Goal: Use online tool/utility: Utilize a website feature to perform a specific function

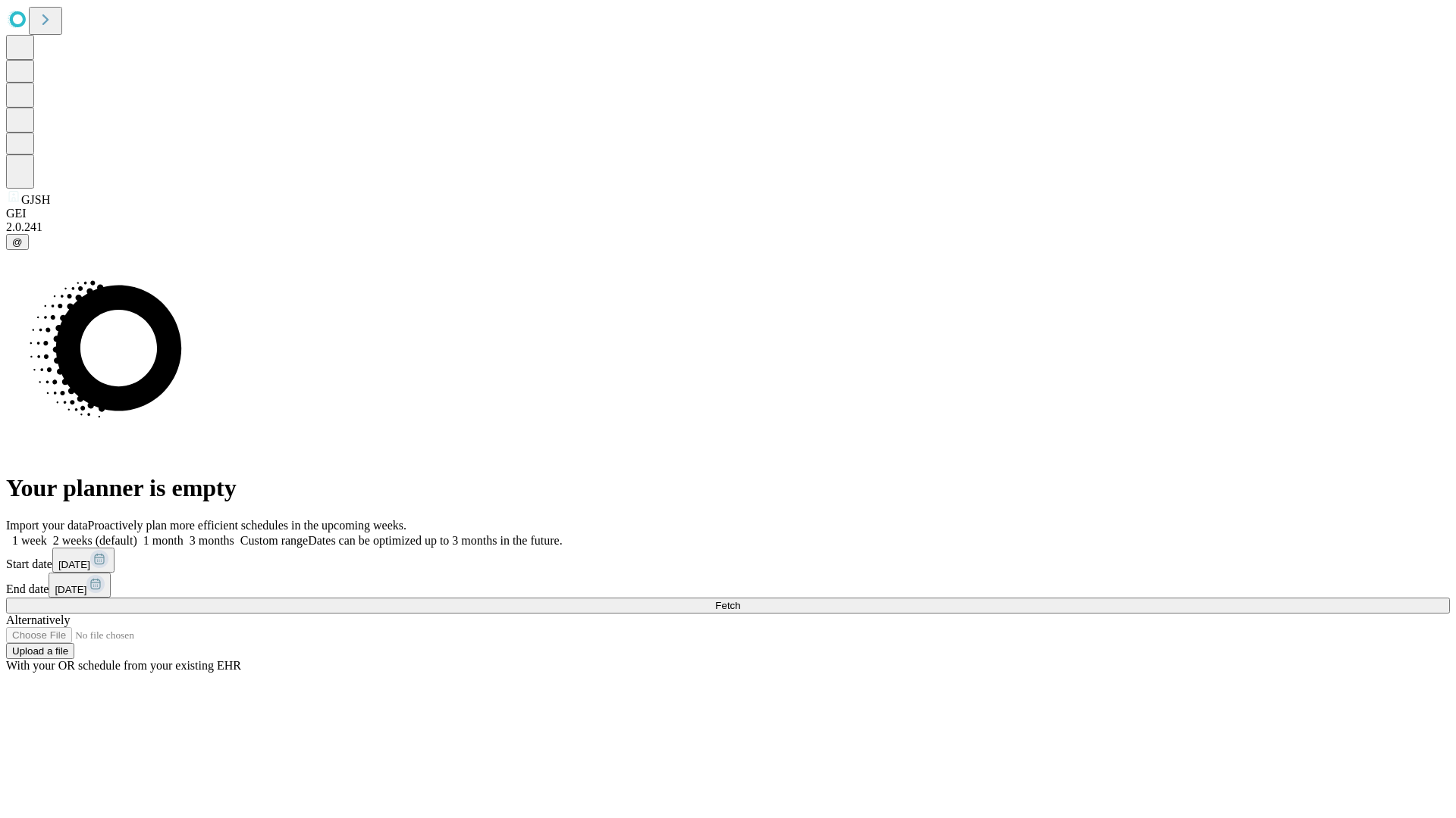
click at [740, 600] on span "Fetch" at bounding box center [727, 605] width 25 height 11
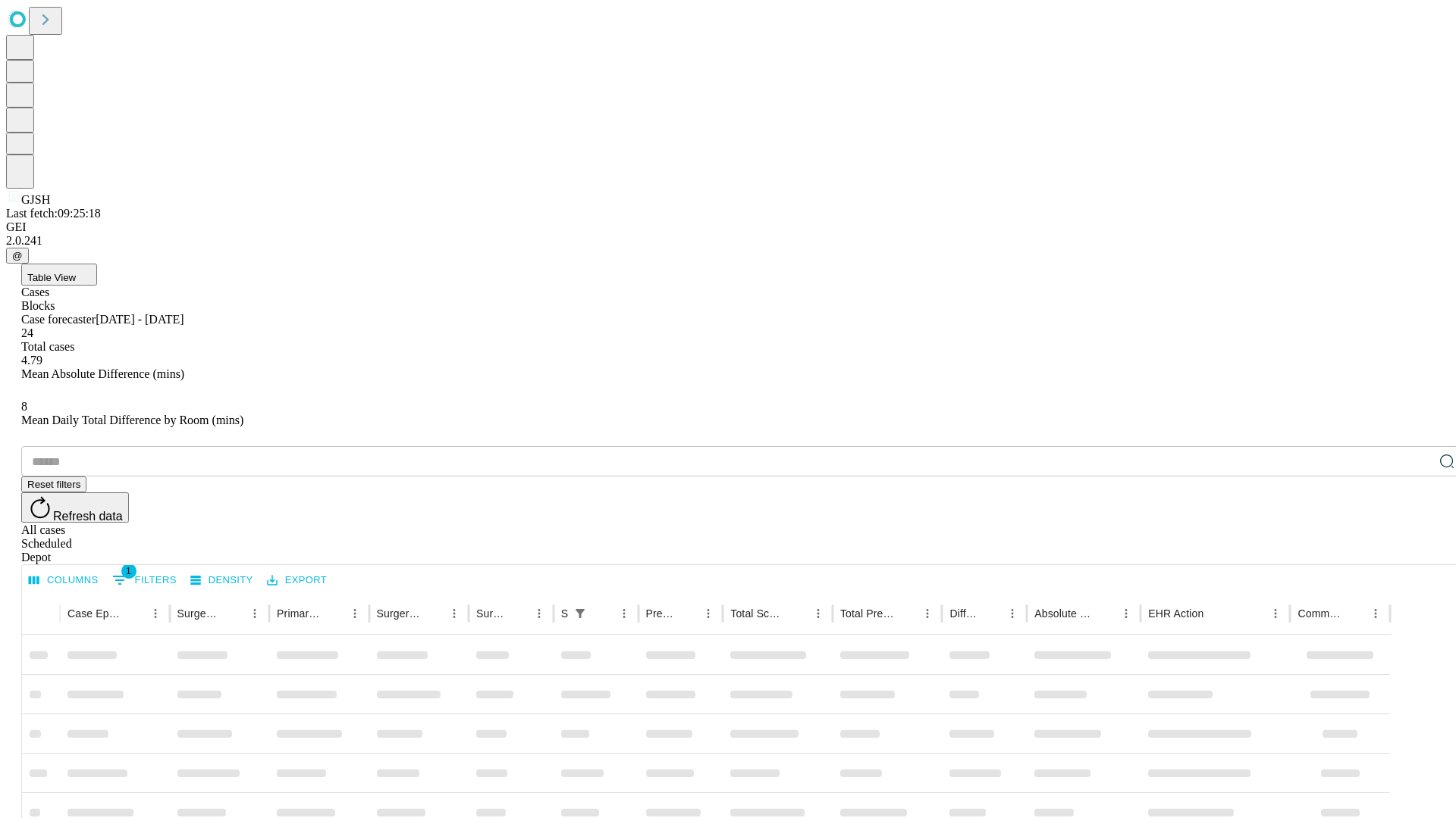
click at [76, 272] on span "Table View" at bounding box center [51, 277] width 49 height 11
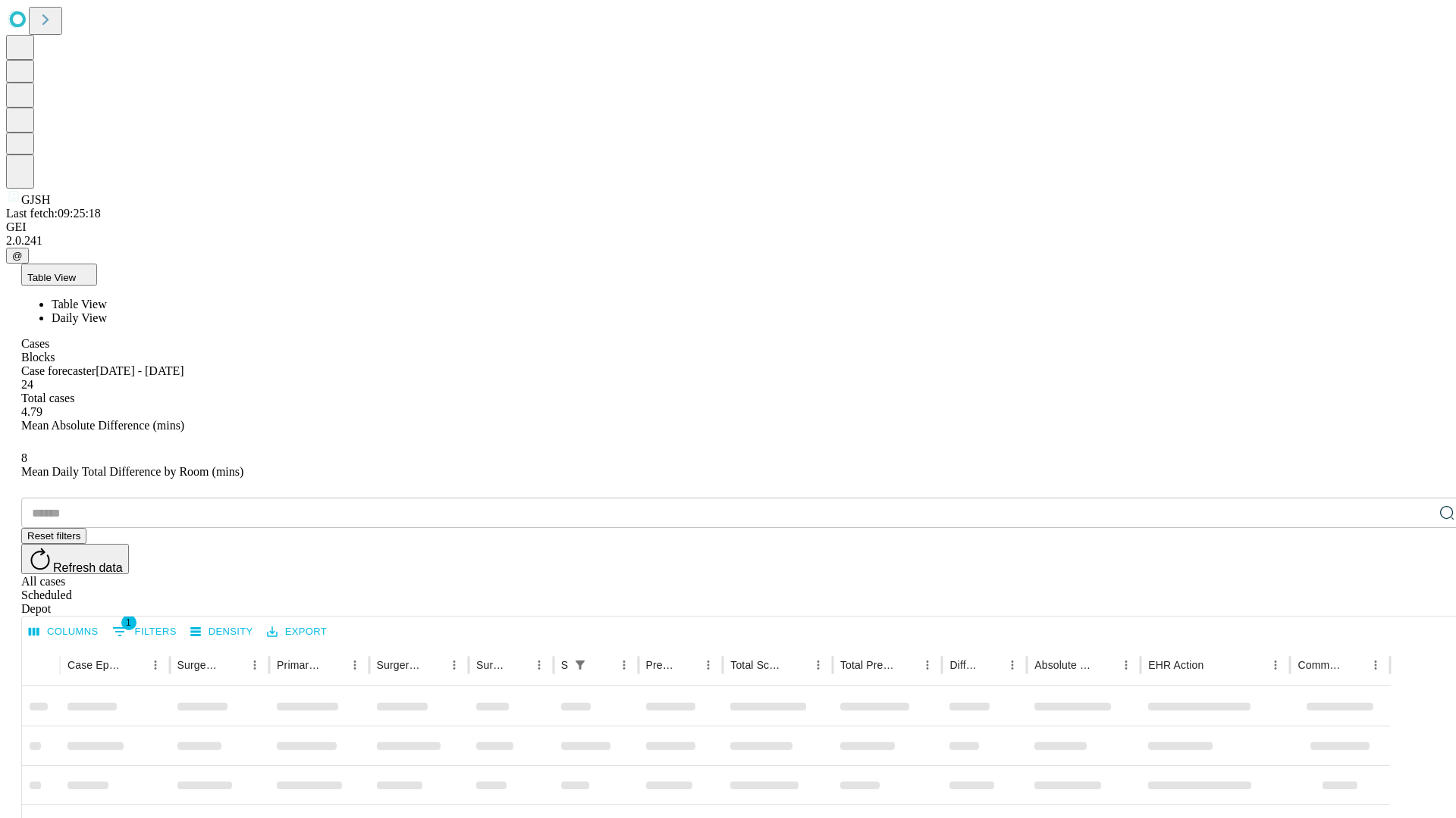
click at [107, 311] on span "Daily View" at bounding box center [79, 317] width 56 height 13
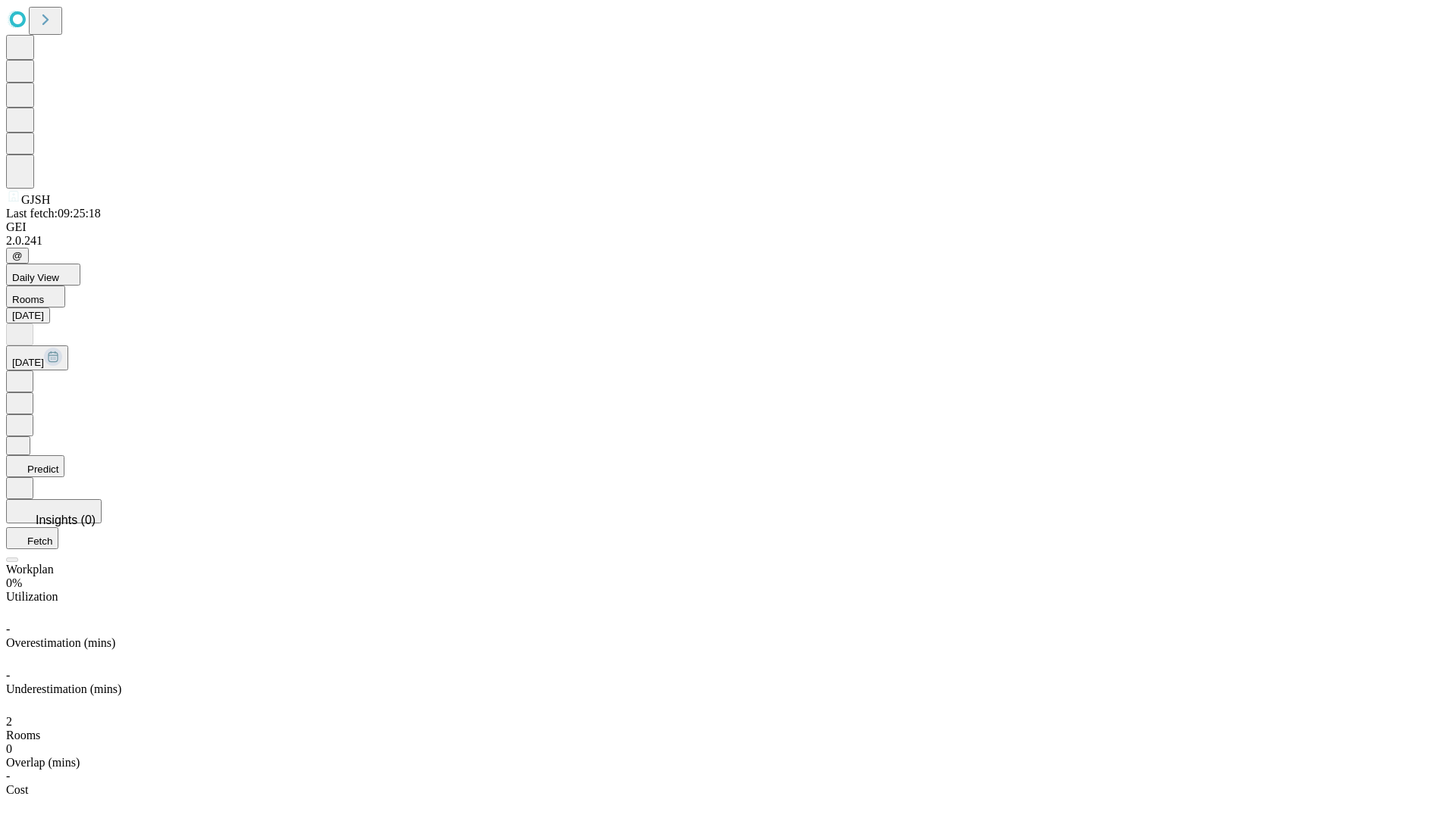
click at [64, 456] on button "Predict" at bounding box center [35, 466] width 58 height 22
